Goal: Task Accomplishment & Management: Use online tool/utility

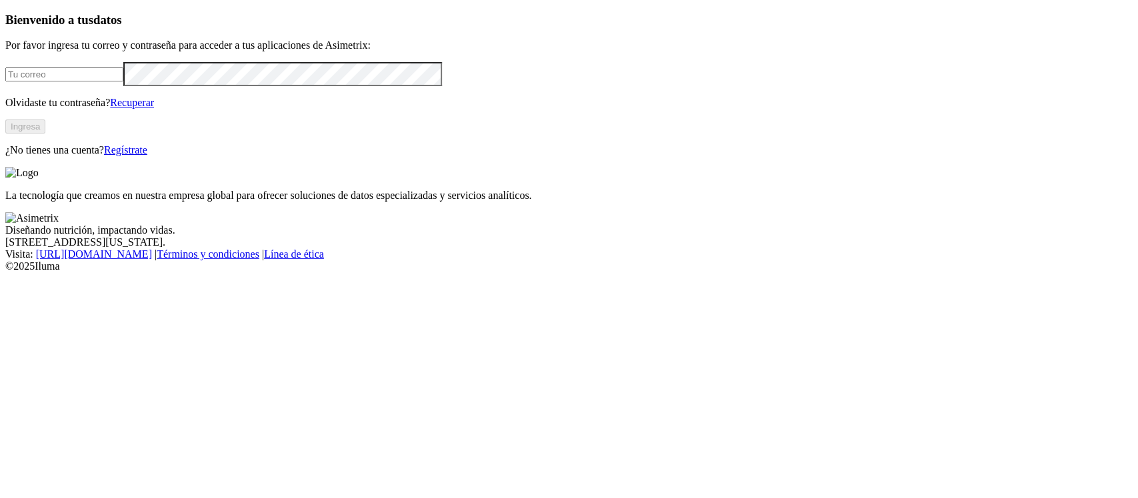
type input "[EMAIL_ADDRESS][PERSON_NAME][DOMAIN_NAME]"
click at [45, 133] on button "Ingresa" at bounding box center [25, 126] width 40 height 14
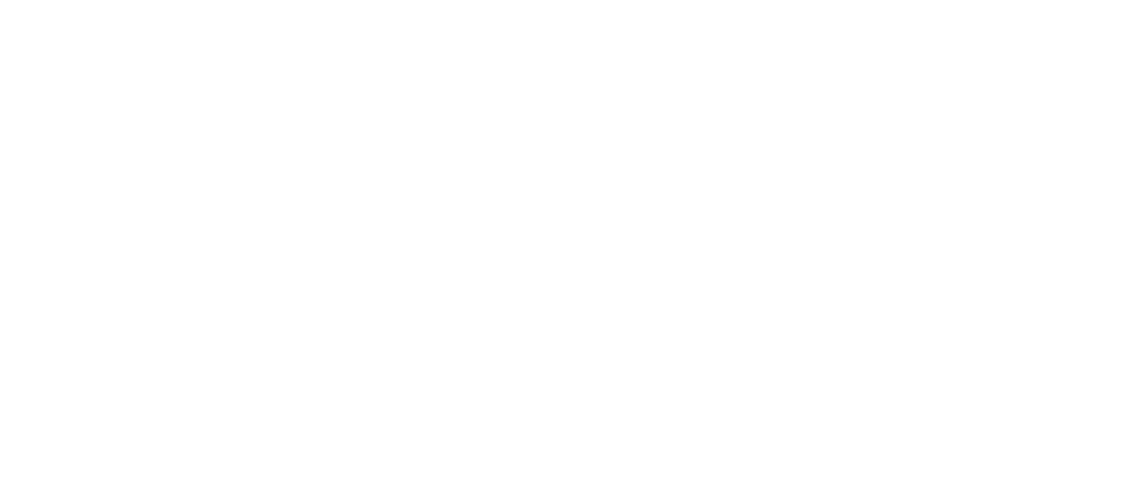
type input "CER"
click at [241, 109] on div at bounding box center [567, 249] width 1124 height 498
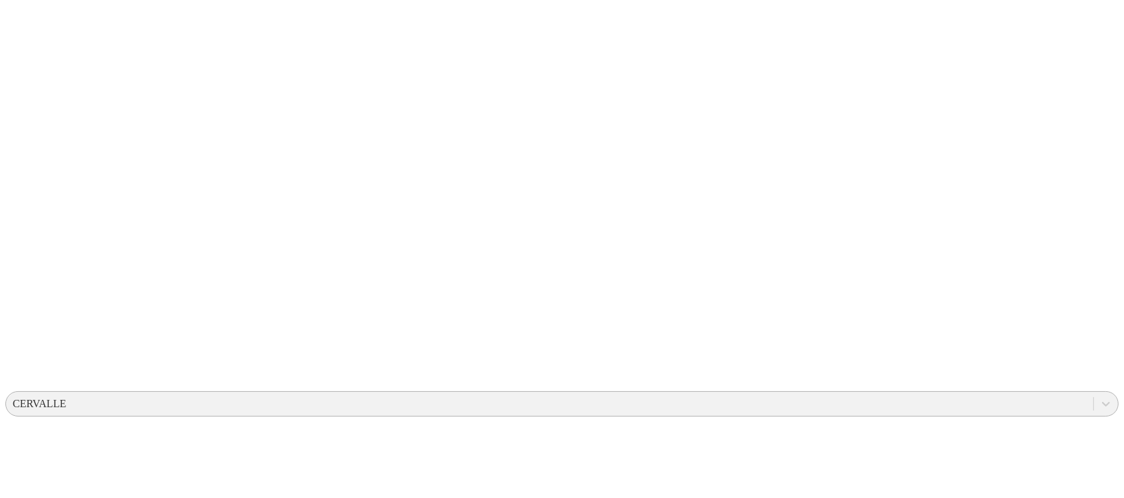
scroll to position [152, 0]
drag, startPoint x: 592, startPoint y: 276, endPoint x: 559, endPoint y: 291, distance: 36.4
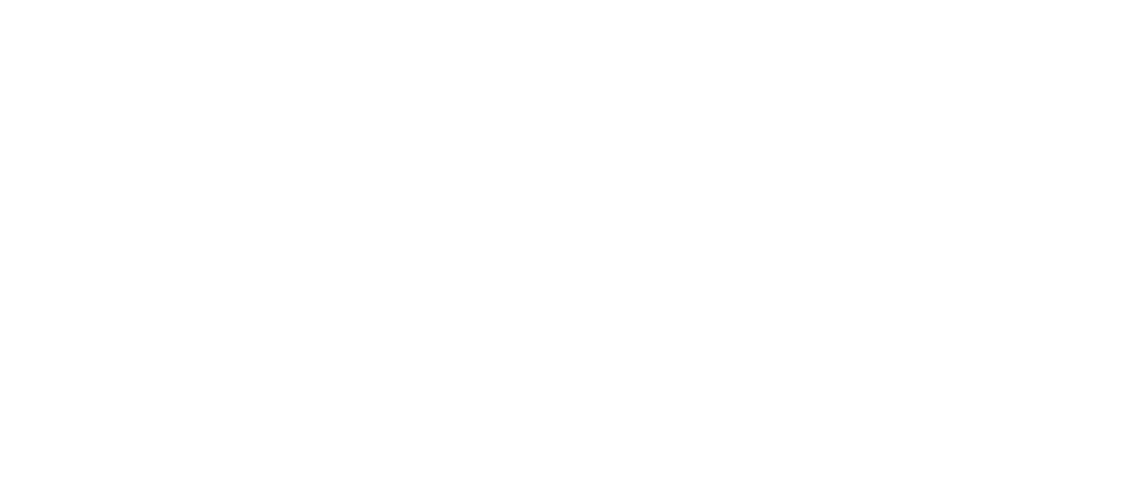
scroll to position [0, 0]
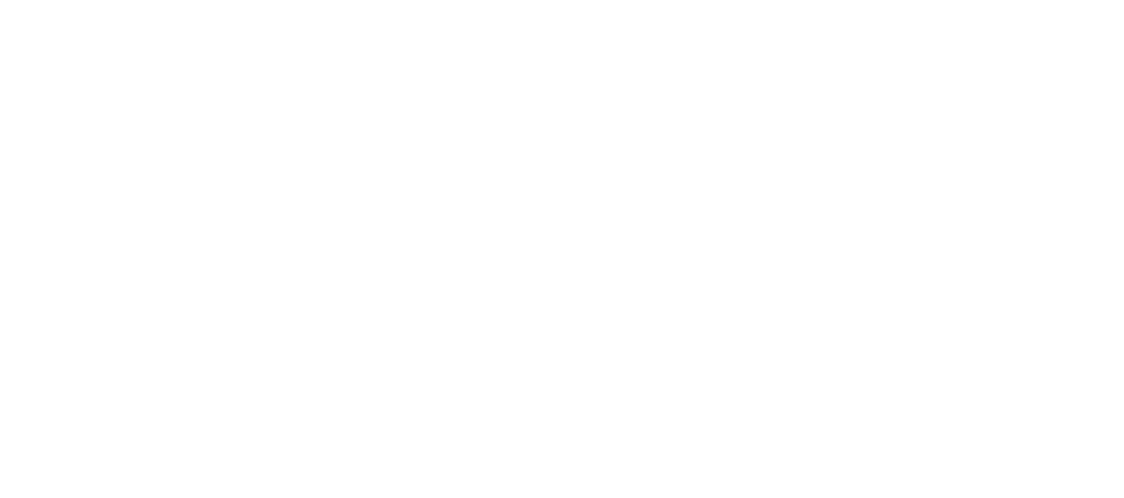
type input "aliar"
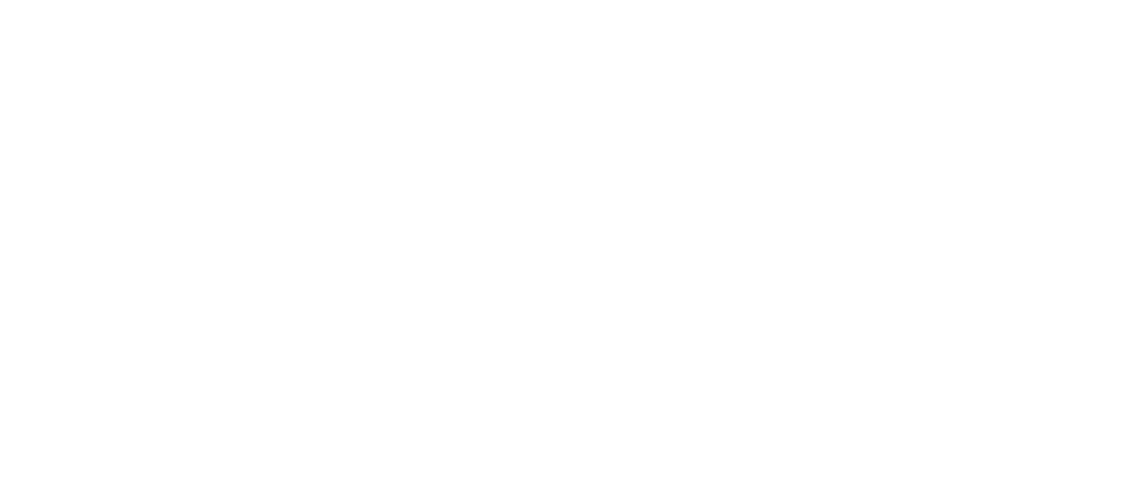
type input "c"
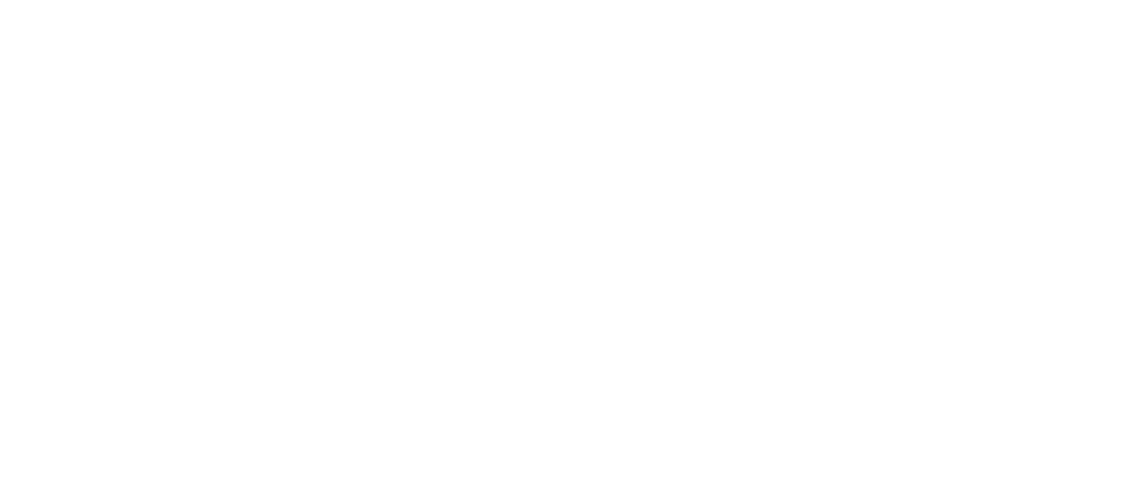
type input "Aliar"
type input "Can"
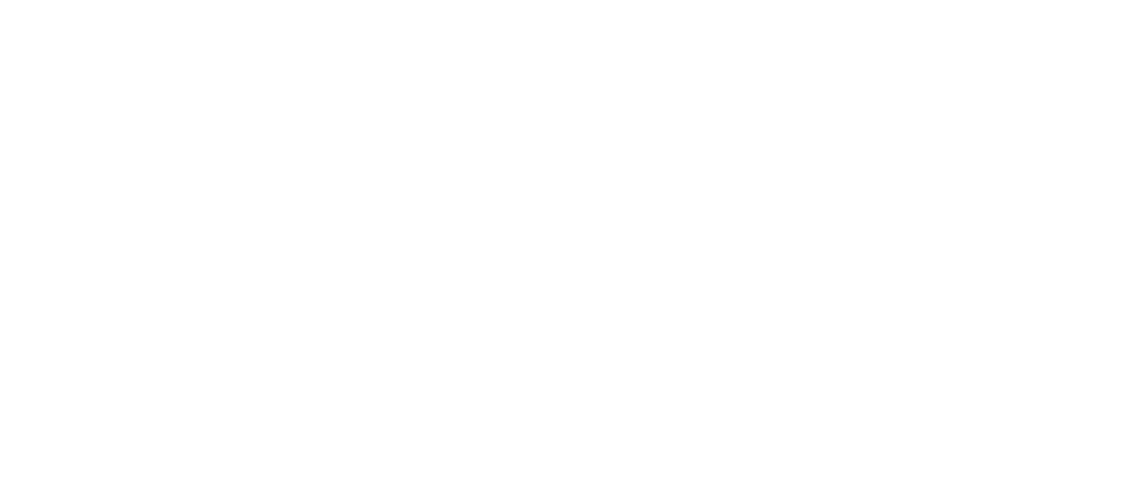
type input "cer"
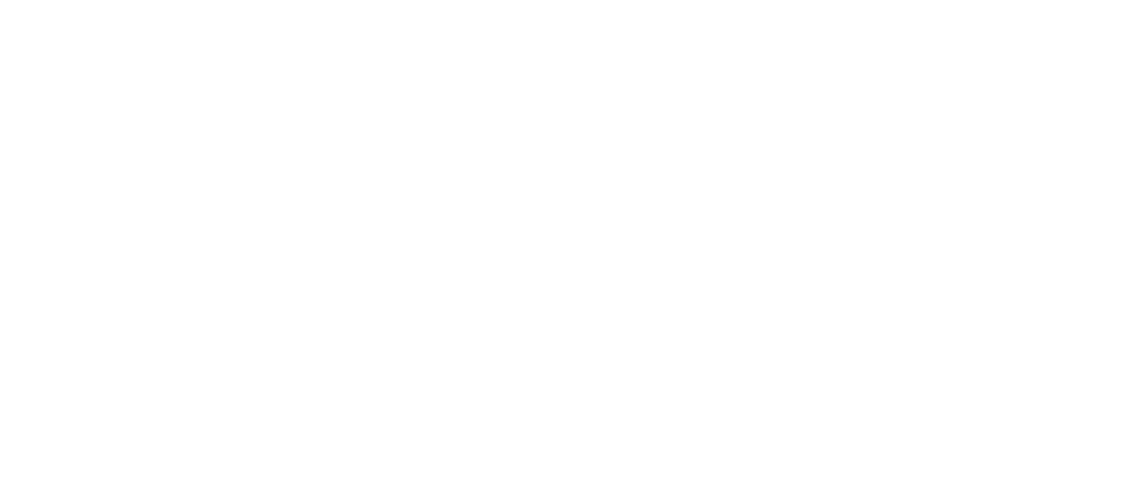
type input "hori"
type input "prade"
